Goal: Task Accomplishment & Management: Manage account settings

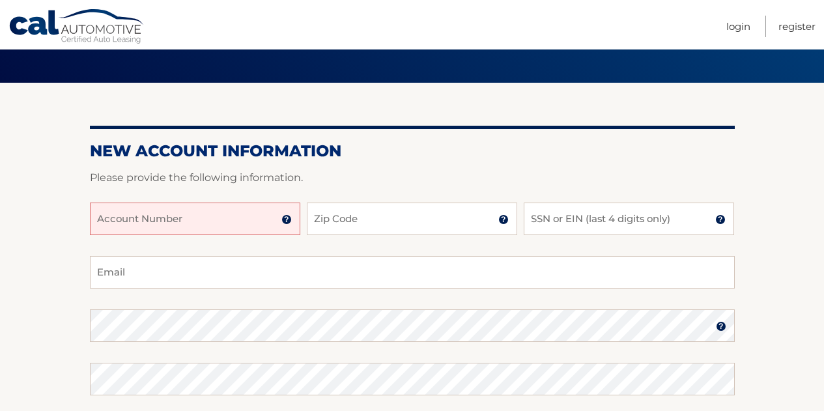
scroll to position [65, 0]
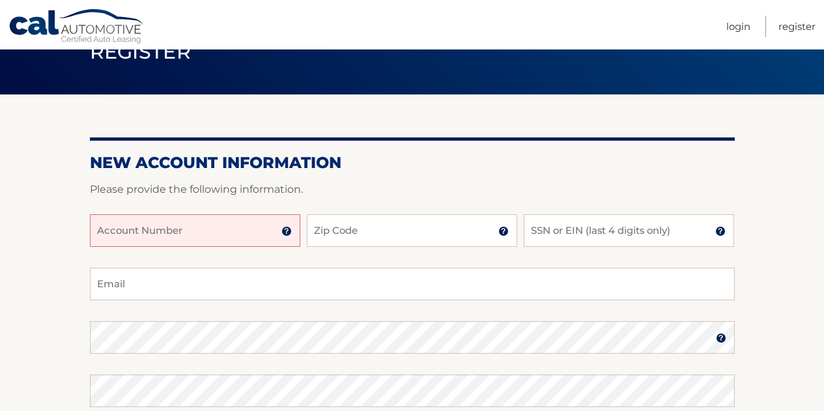
click at [156, 227] on input "Account Number" at bounding box center [195, 230] width 210 height 33
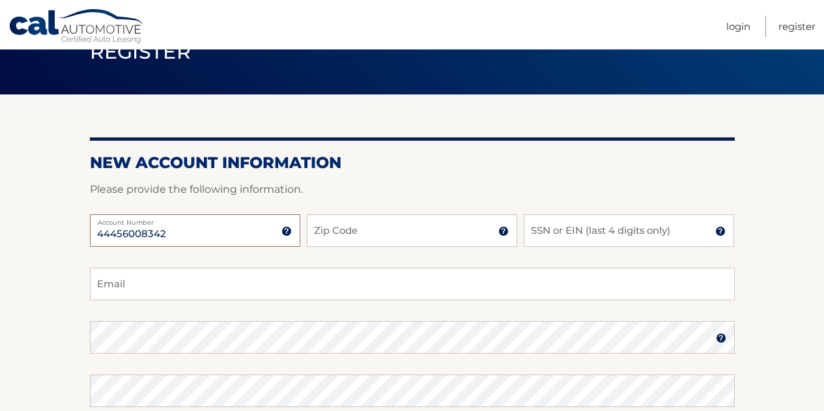
type input "44456008342"
click at [353, 235] on input "Zip Code" at bounding box center [412, 230] width 210 height 33
type input "08820"
click at [550, 233] on input "SSN or EIN (last 4 digits only)" at bounding box center [629, 230] width 210 height 33
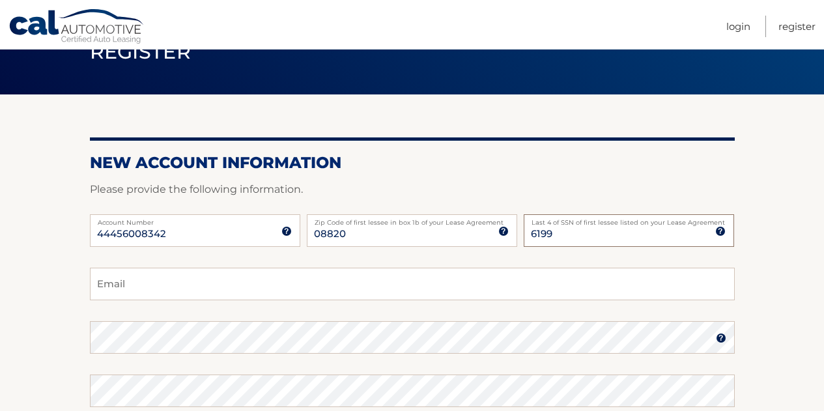
type input "6199"
click at [203, 291] on input "Email" at bounding box center [412, 284] width 645 height 33
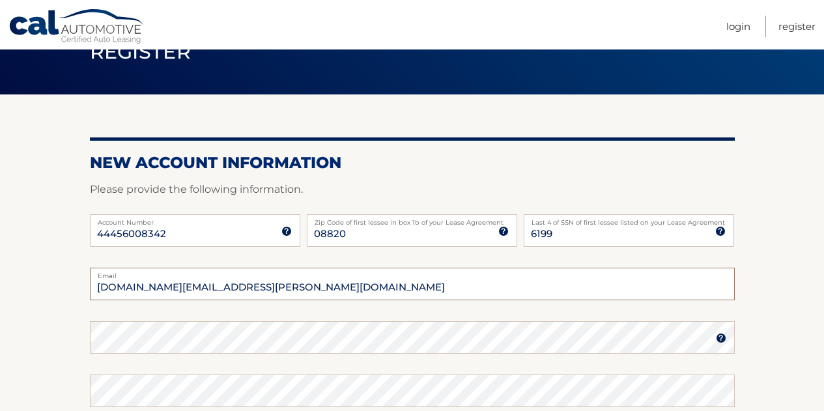
scroll to position [261, 0]
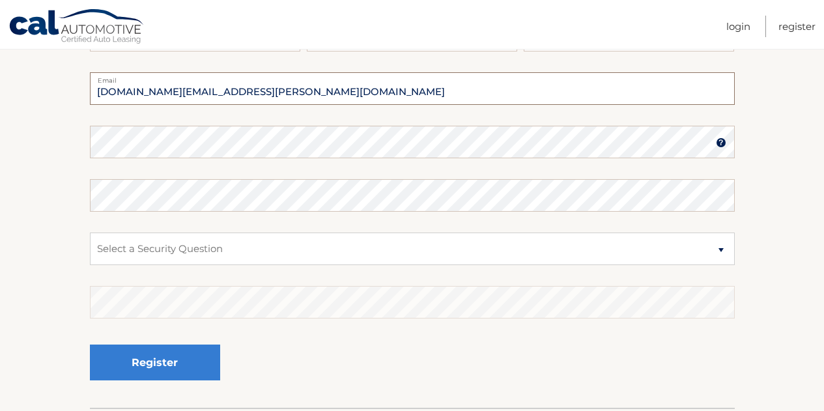
type input "anand.vasudevan.us@gmail.com"
click at [162, 248] on select "Select a Security Question What was the name of your elementary school? What is…" at bounding box center [412, 249] width 645 height 33
select select "2"
click at [90, 233] on select "Select a Security Question What was the name of your elementary school? What is…" at bounding box center [412, 249] width 645 height 33
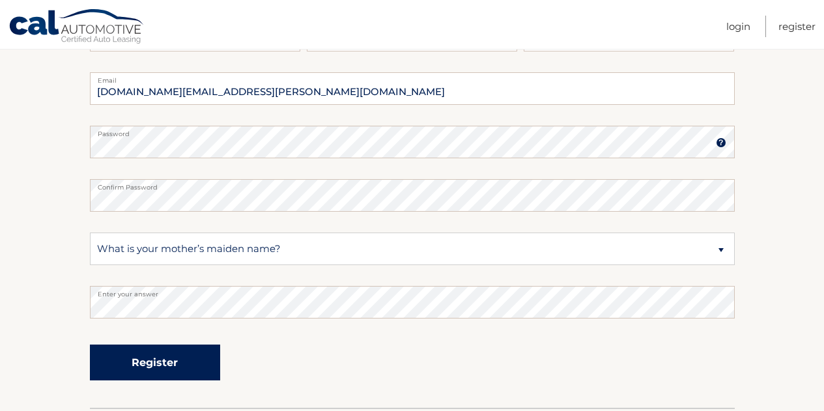
click at [159, 356] on button "Register" at bounding box center [155, 363] width 130 height 36
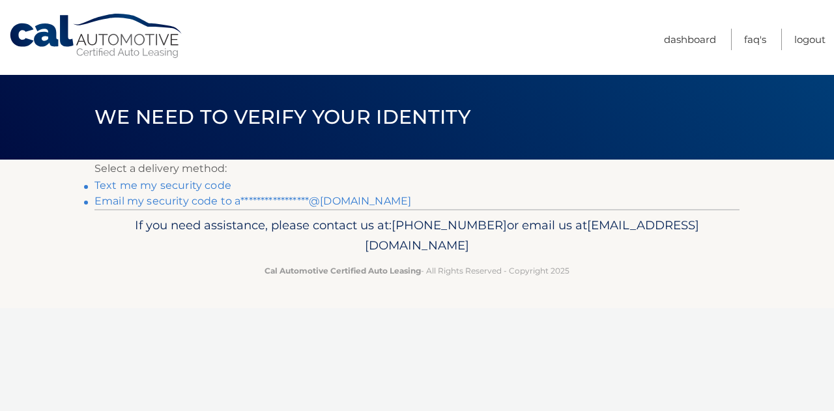
click at [150, 186] on link "Text me my security code" at bounding box center [162, 185] width 137 height 12
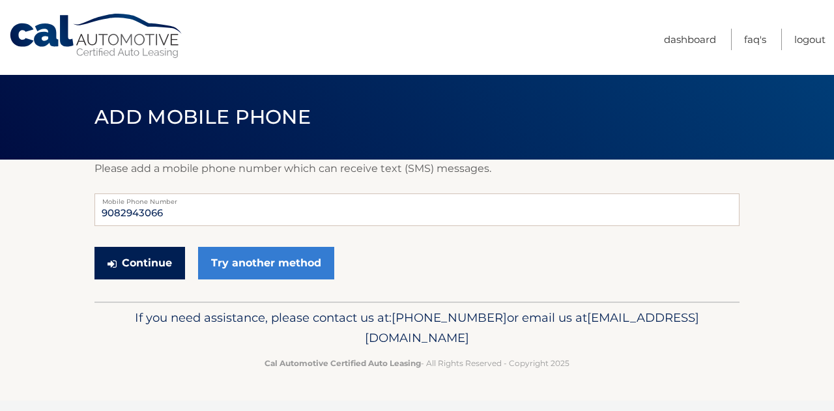
click at [152, 270] on button "Continue" at bounding box center [139, 263] width 91 height 33
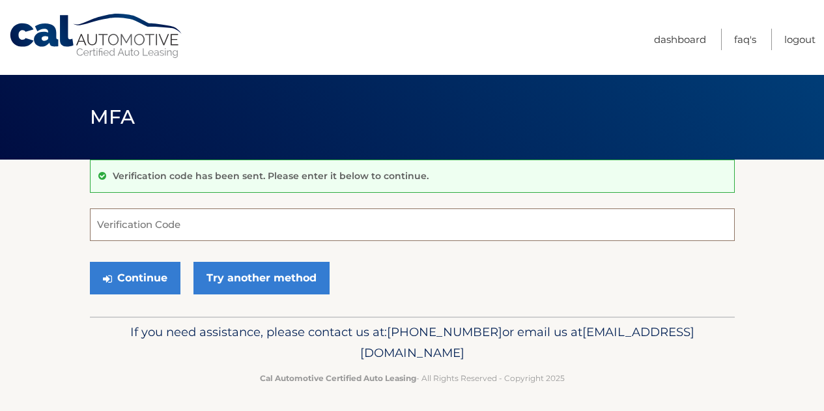
click at [151, 230] on input "Verification Code" at bounding box center [412, 224] width 645 height 33
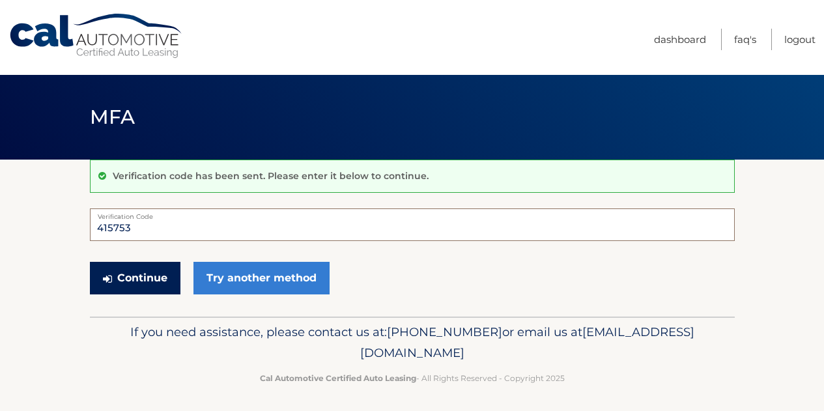
type input "415753"
click at [120, 292] on button "Continue" at bounding box center [135, 278] width 91 height 33
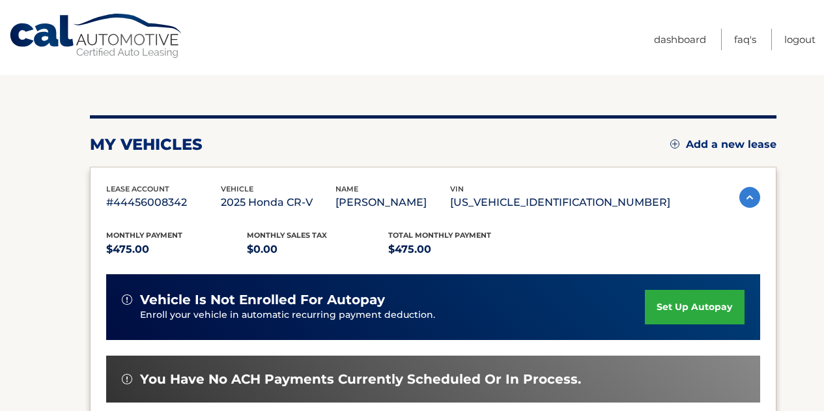
scroll to position [130, 0]
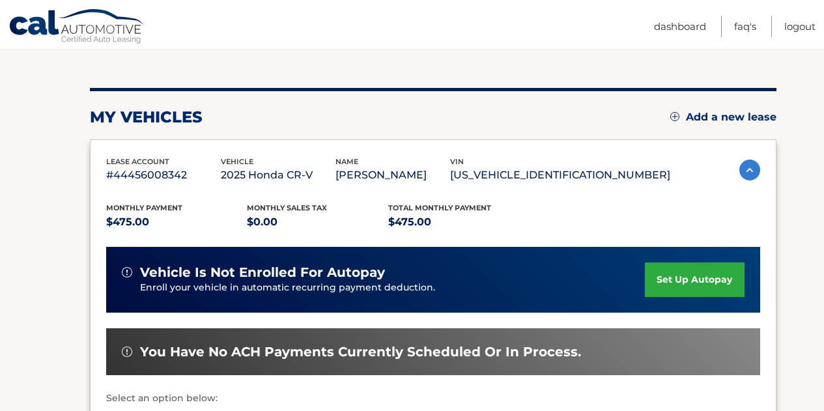
click at [683, 283] on link "set up autopay" at bounding box center [694, 280] width 99 height 35
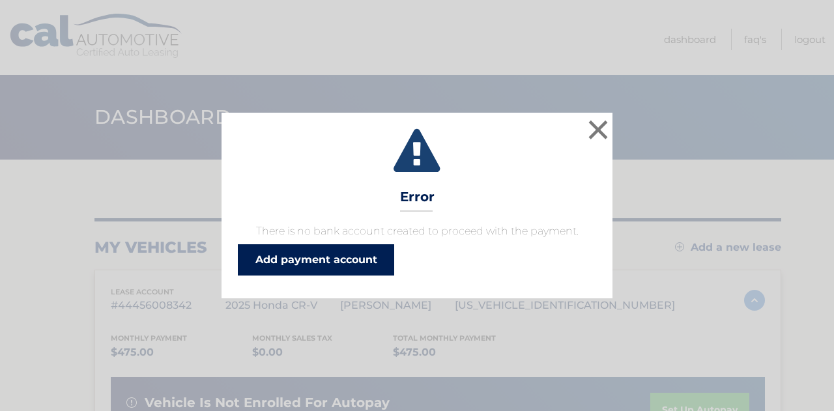
click at [355, 265] on link "Add payment account" at bounding box center [316, 259] width 156 height 31
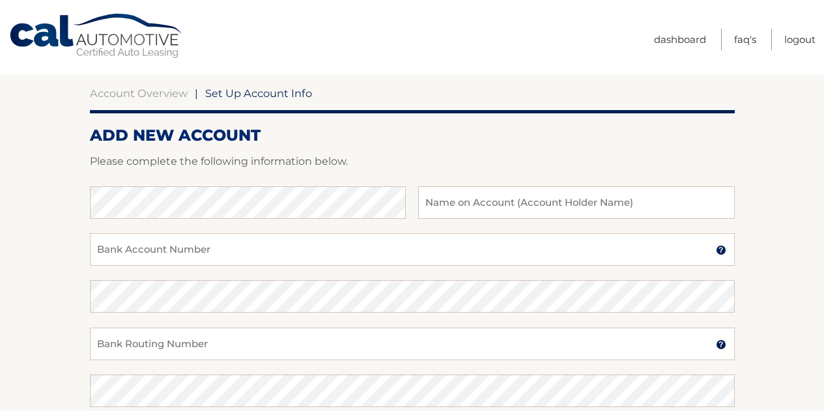
scroll to position [130, 0]
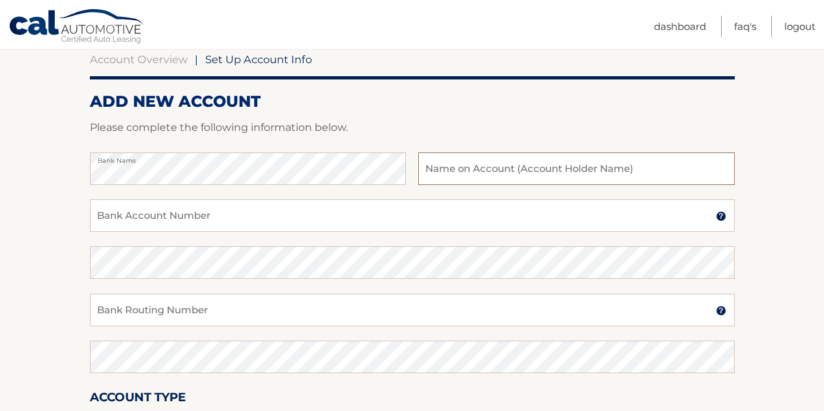
click at [522, 165] on input "text" at bounding box center [576, 168] width 316 height 33
type input "LSN Strategic Advisors LLC"
paste input "895235817"
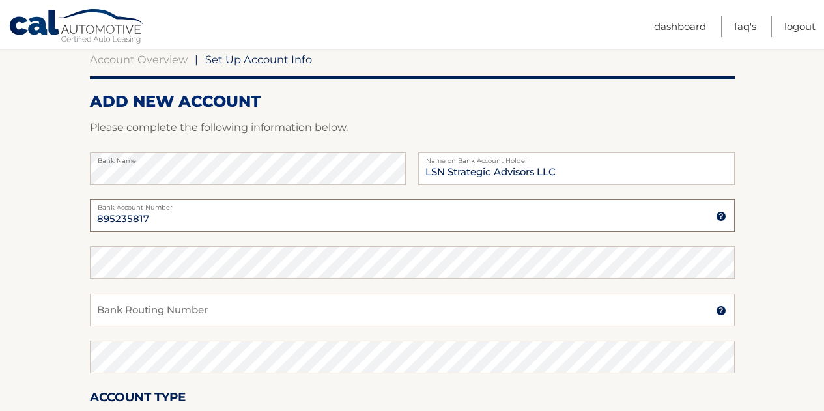
type input "895235817"
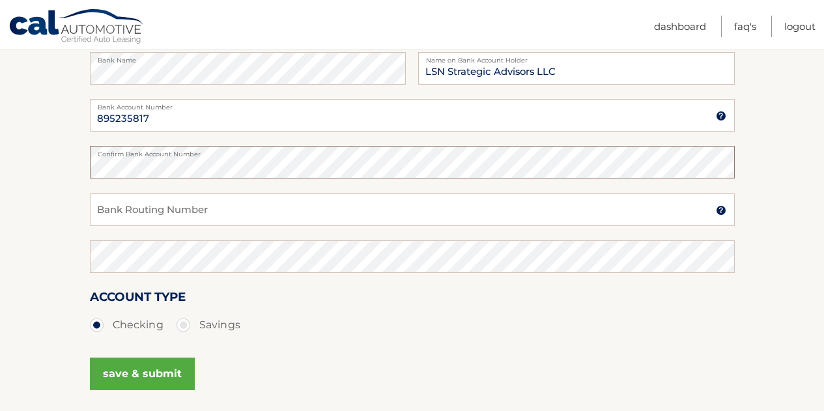
scroll to position [261, 0]
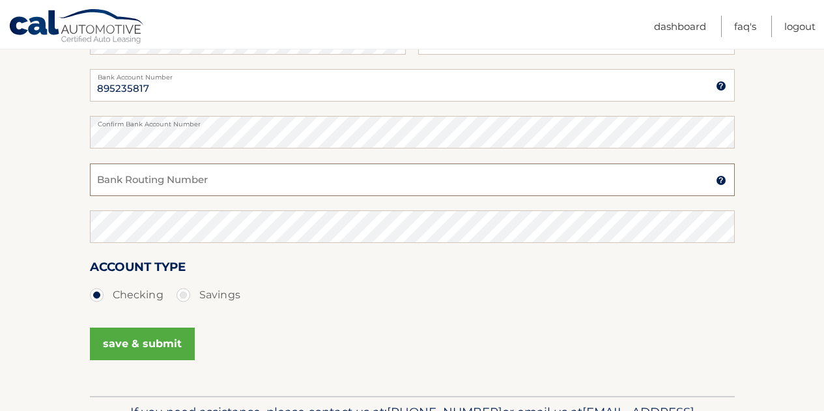
paste input "021202337"
type input "021202337"
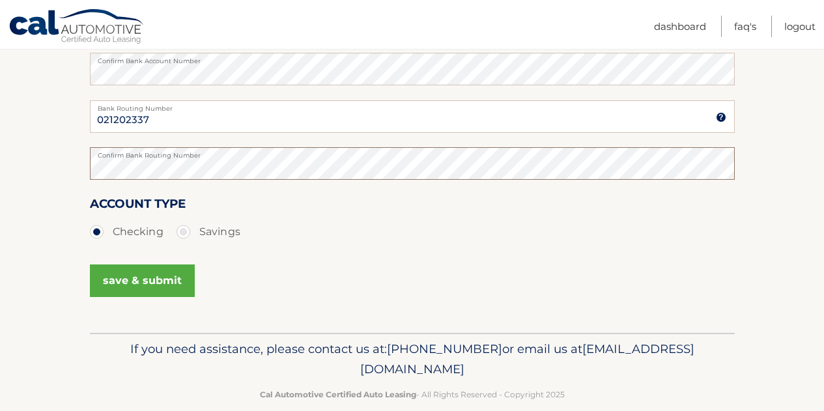
scroll to position [345, 0]
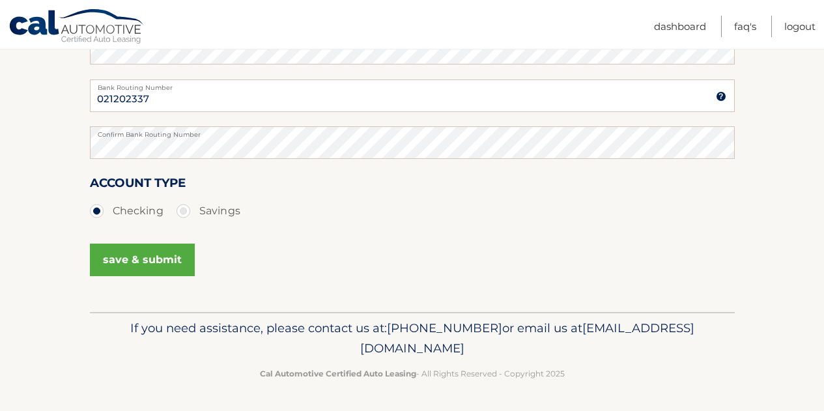
click at [151, 264] on button "save & submit" at bounding box center [142, 260] width 105 height 33
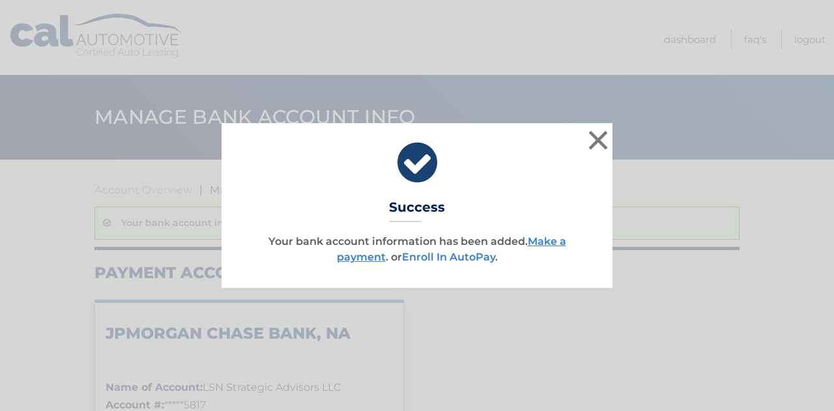
click at [468, 259] on link "Enroll In AutoPay" at bounding box center [448, 257] width 93 height 12
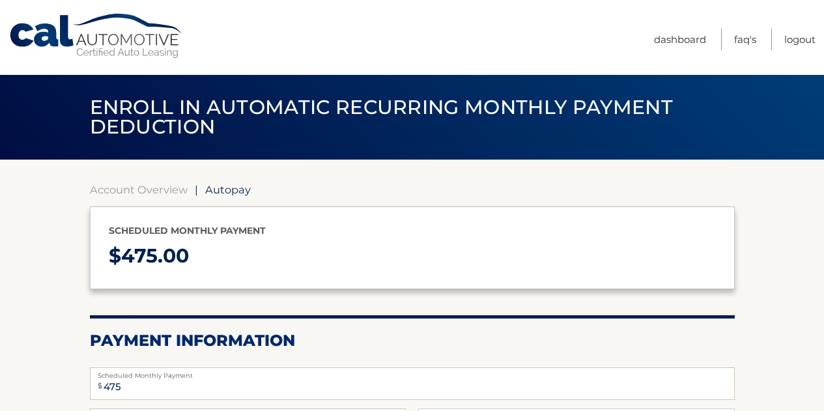
select select "MDNkZDZjMTQtZWQ3NS00ZTJiLWFiNGMtYjYwYmY3MjcxZDE1"
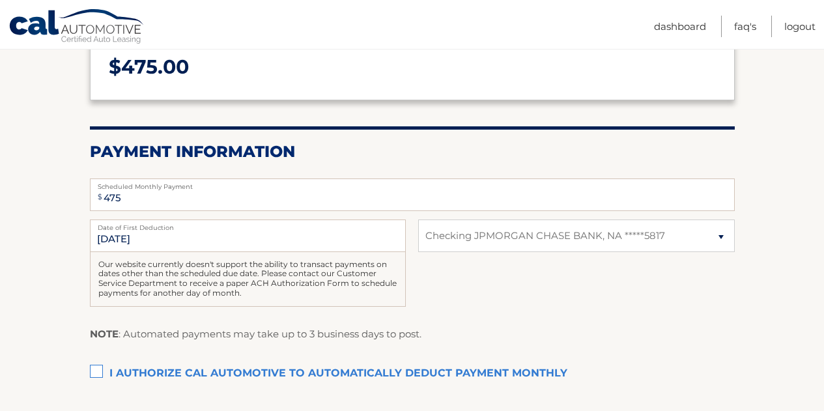
scroll to position [195, 0]
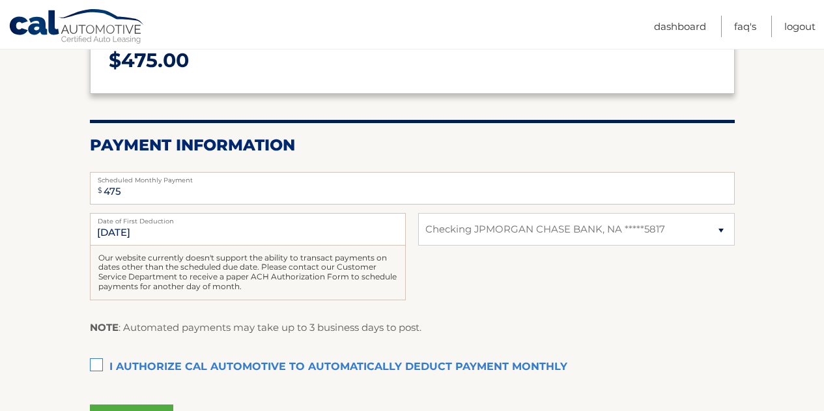
click at [99, 371] on label "I authorize cal automotive to automatically deduct payment monthly This checkbo…" at bounding box center [412, 367] width 645 height 26
click at [0, 0] on input "I authorize cal automotive to automatically deduct payment monthly This checkbo…" at bounding box center [0, 0] width 0 height 0
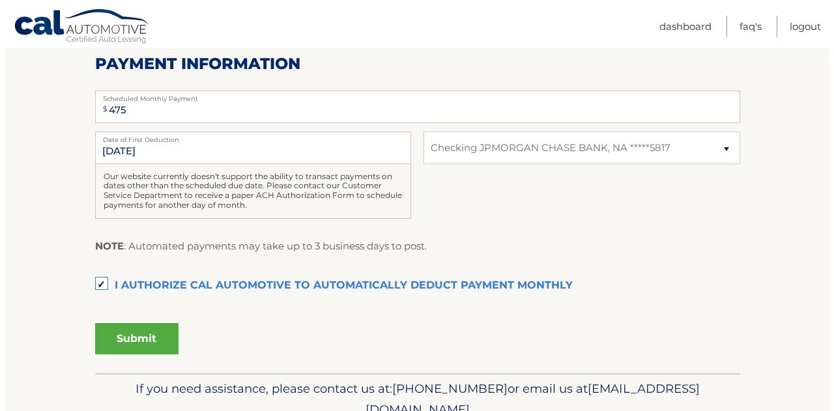
scroll to position [272, 0]
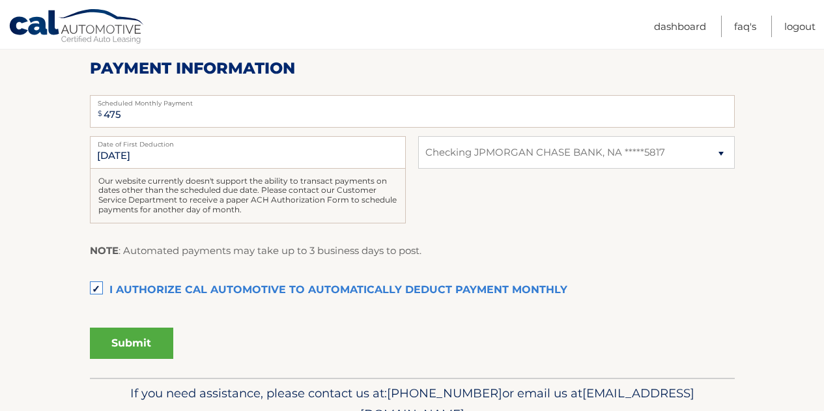
click at [137, 337] on button "Submit" at bounding box center [131, 343] width 83 height 31
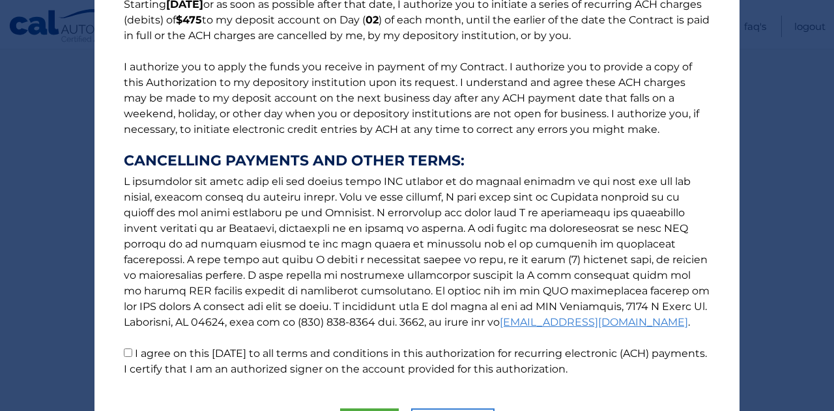
scroll to position [204, 0]
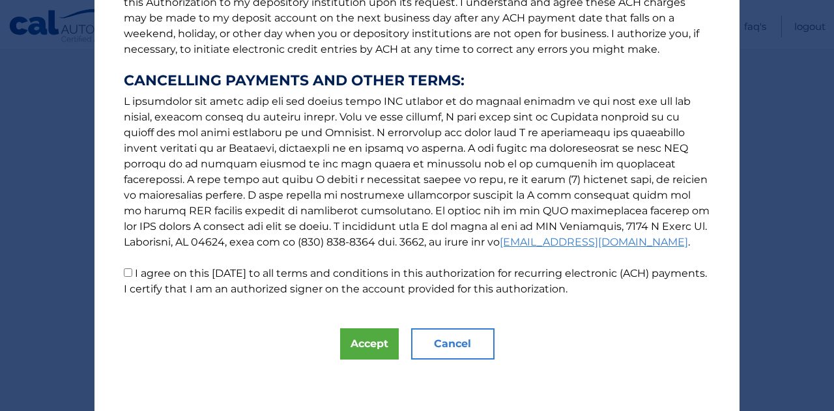
click at [124, 274] on input "I agree on this [DATE] to all terms and conditions in this authorization for re…" at bounding box center [128, 272] width 8 height 8
checkbox input "true"
click at [351, 343] on button "Accept" at bounding box center [369, 343] width 59 height 31
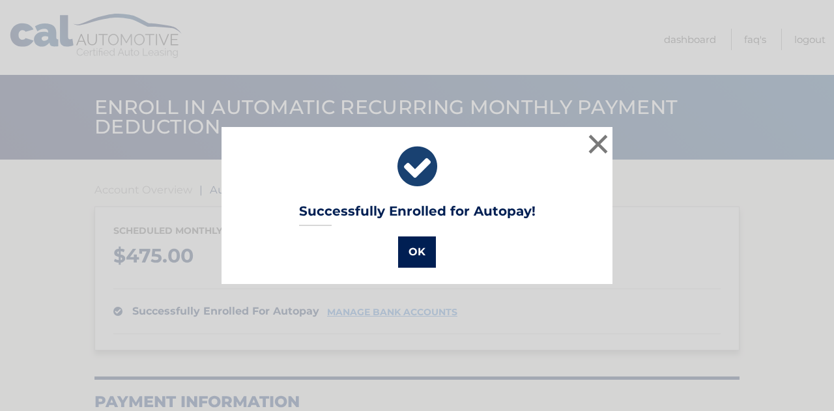
click at [419, 255] on button "OK" at bounding box center [417, 252] width 38 height 31
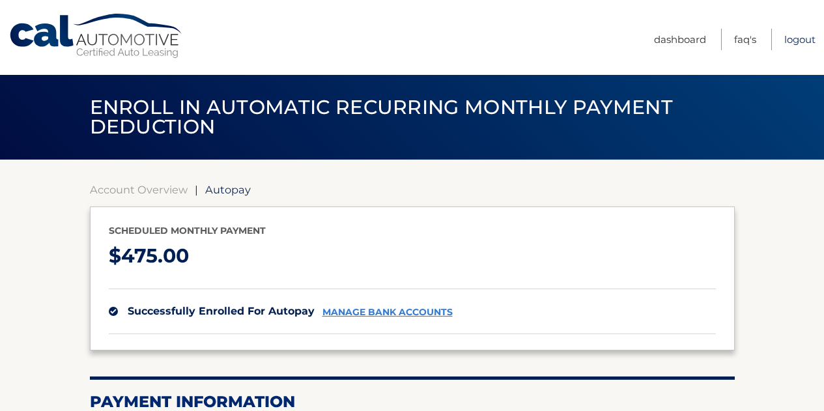
click at [800, 41] on link "Logout" at bounding box center [799, 40] width 31 height 22
